Goal: Complete application form: Complete application form

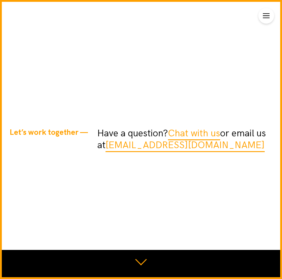
type input "oLFDjnUxcKRg"
type input "[EMAIL_ADDRESS][DOMAIN_NAME]"
type input "FrXOKtKuJzkSEb"
type input "2586895522"
select select "12pm–3pm"
